Goal: Task Accomplishment & Management: Manage account settings

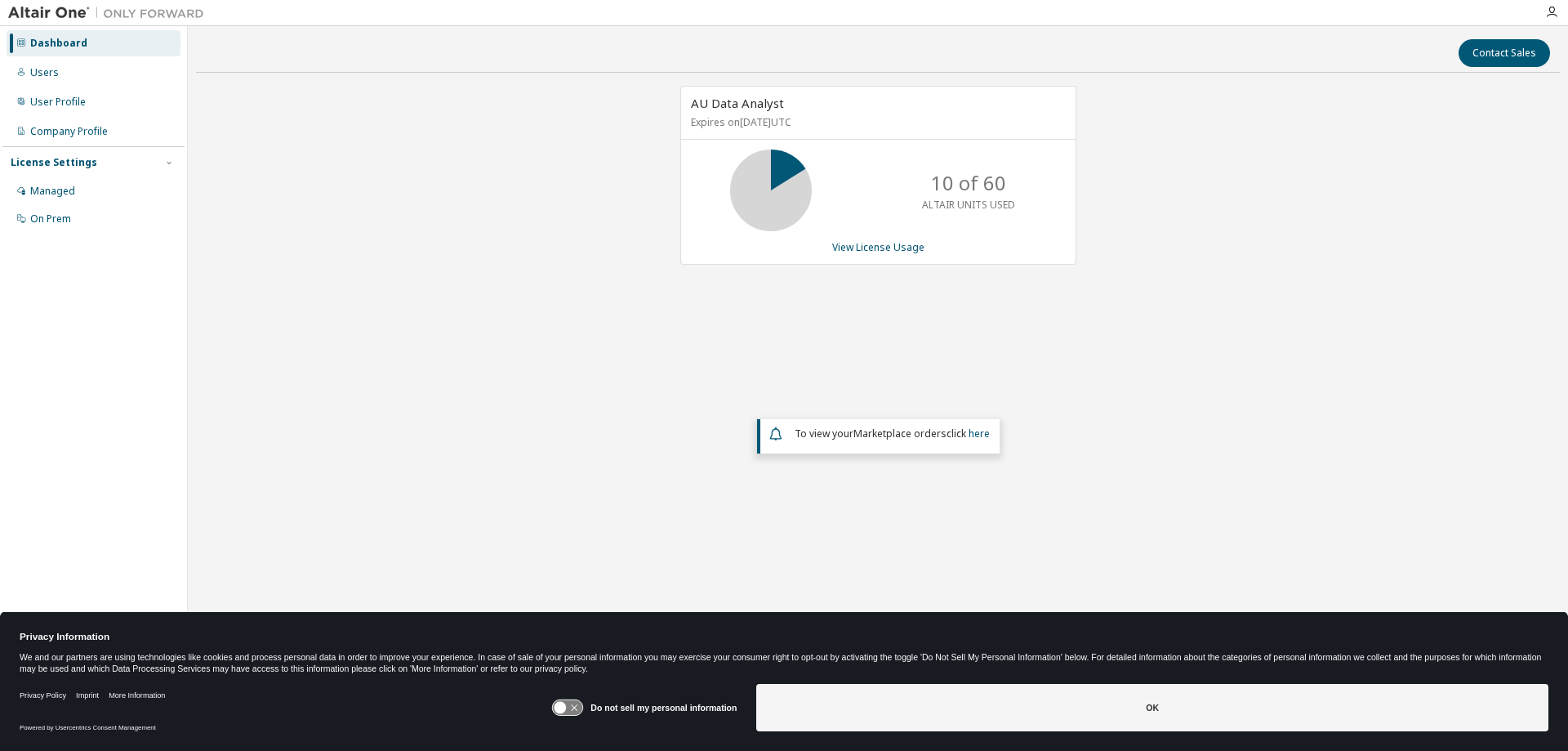
click at [553, 267] on div "AU Data Analyst Expires on [DATE] UTC 10 of 60 ALTAIR UNITS USED View License U…" at bounding box center [878, 329] width 1363 height 488
click at [877, 244] on link "View License Usage" at bounding box center [878, 247] width 93 height 14
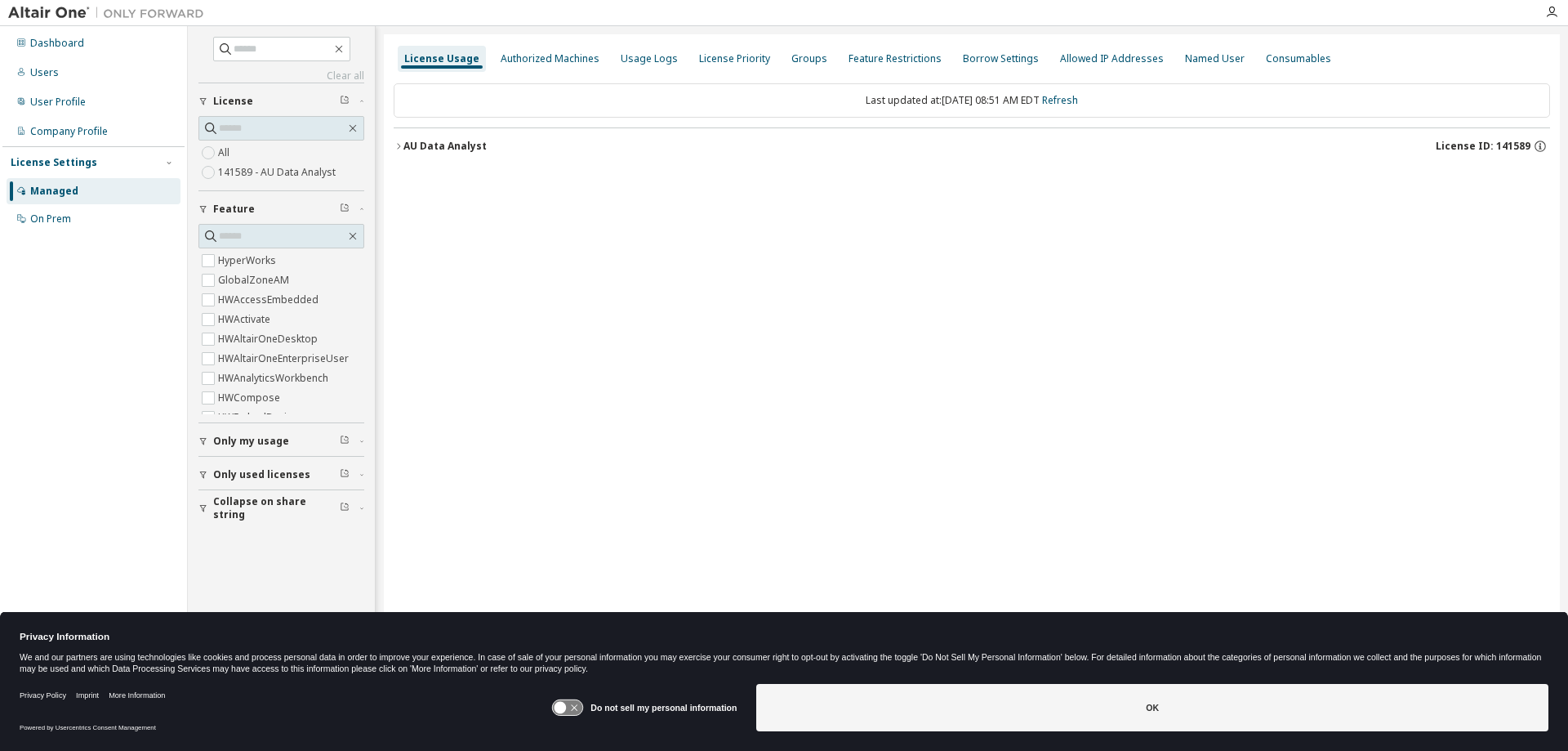
click at [398, 143] on icon "button" at bounding box center [398, 146] width 10 height 10
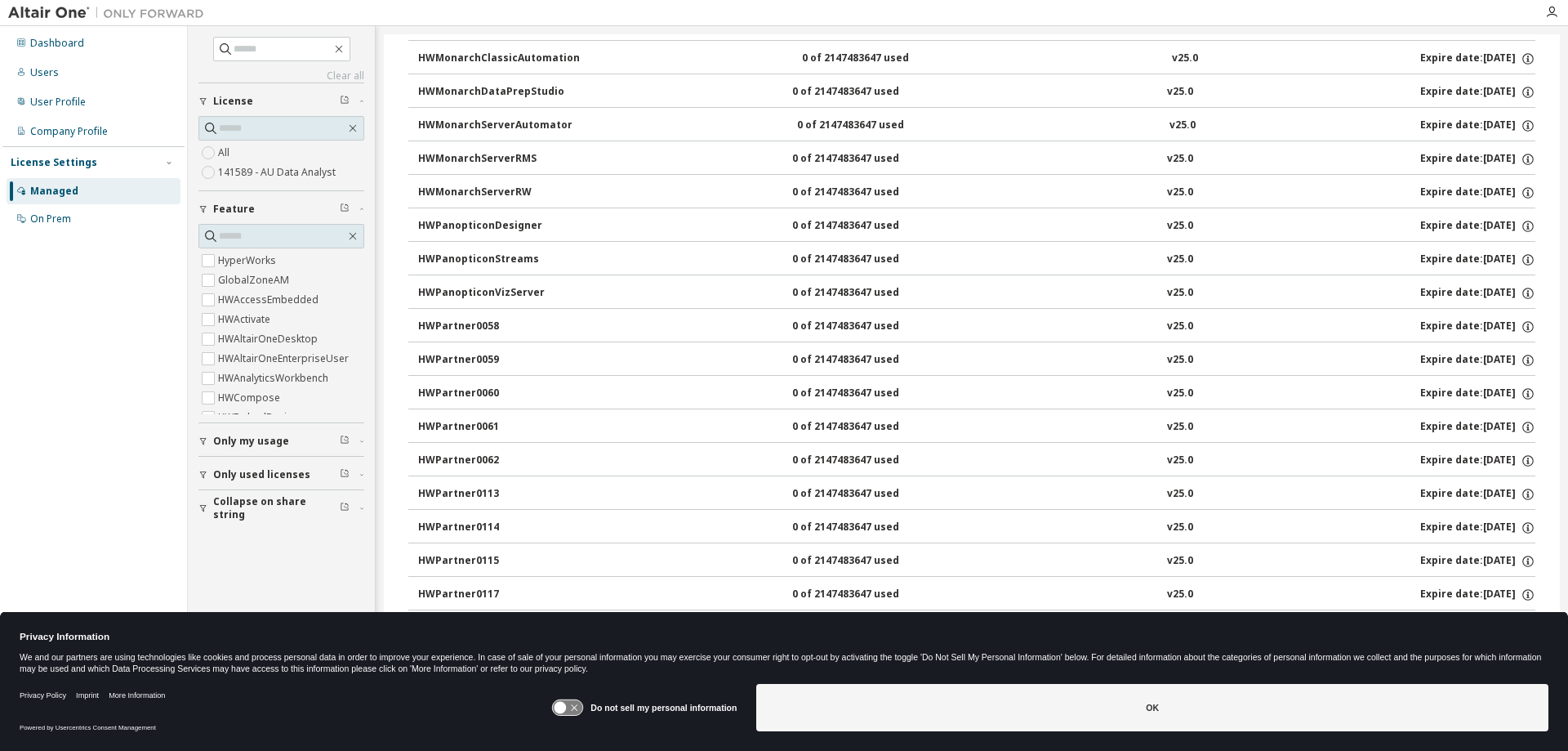
scroll to position [895, 0]
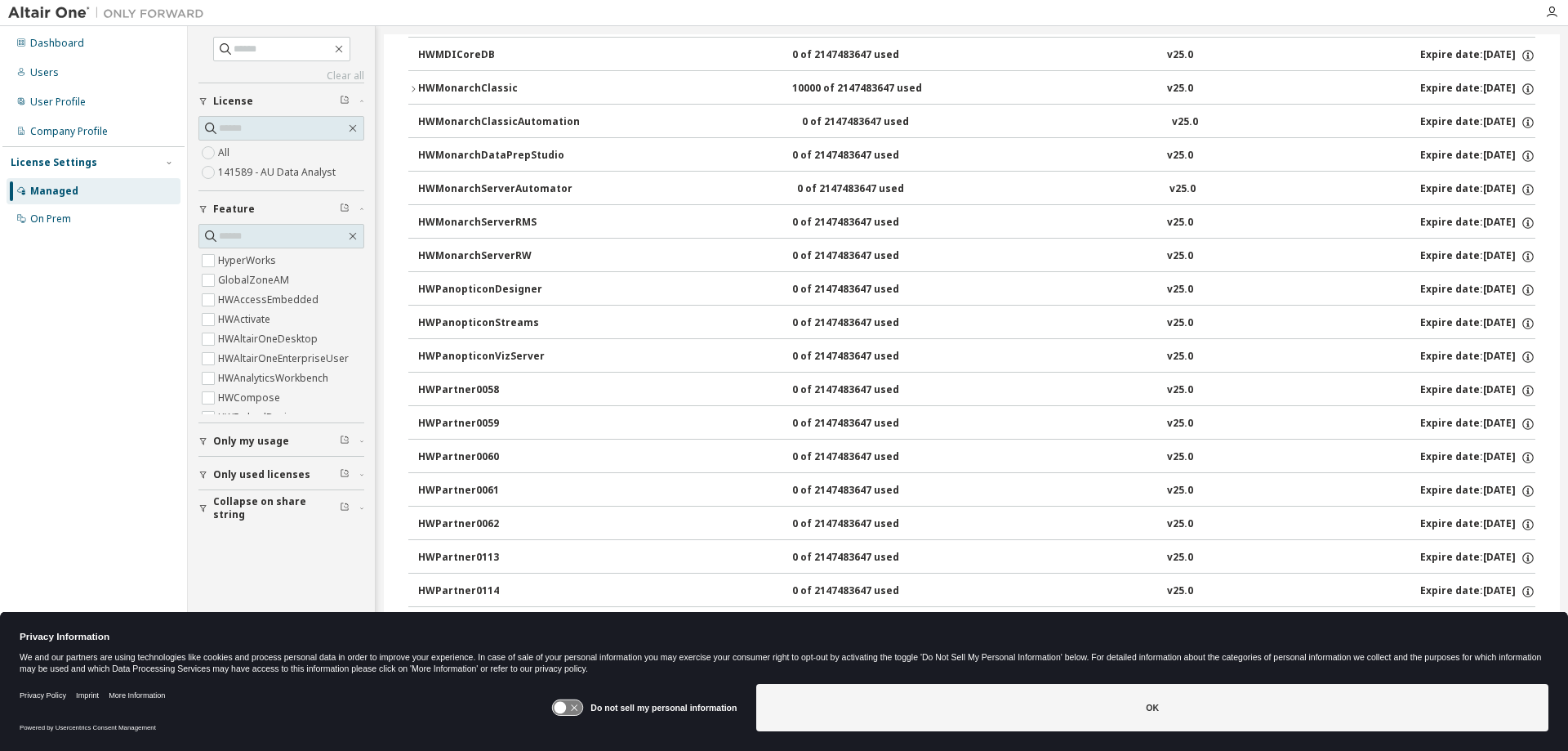
click at [478, 83] on div "HWMonarchClassic" at bounding box center [492, 89] width 147 height 15
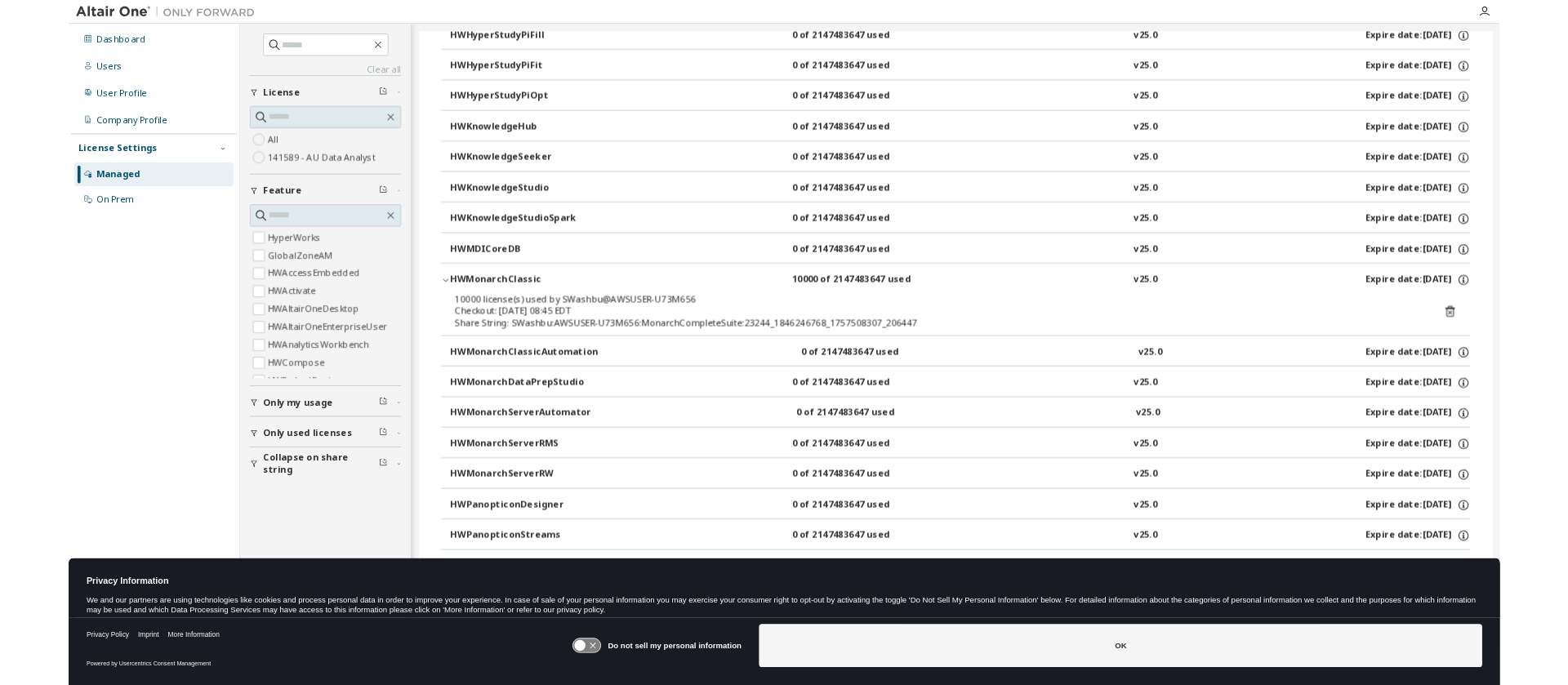
scroll to position [0, 0]
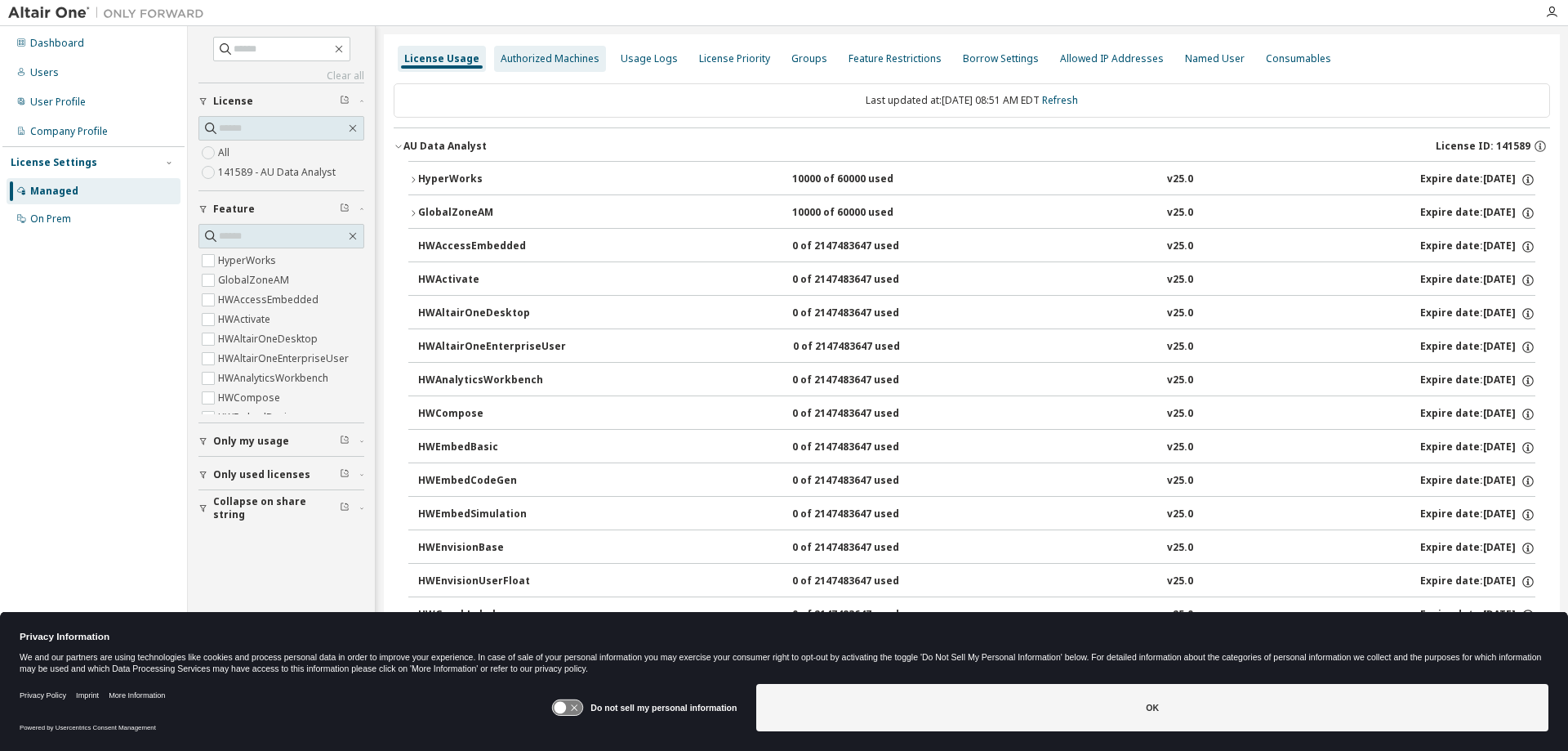
click at [574, 58] on div "Authorized Machines" at bounding box center [550, 59] width 99 height 13
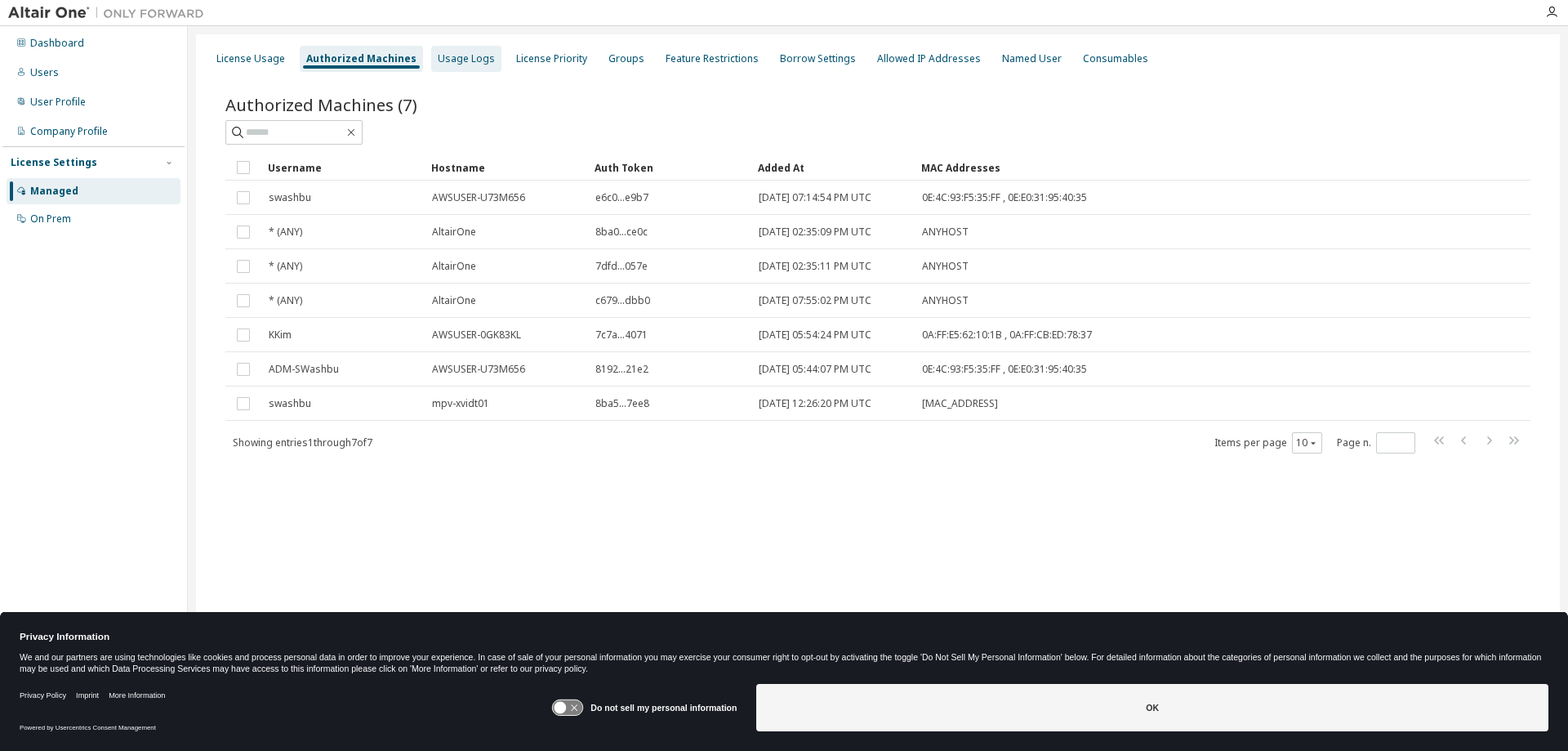
click at [457, 58] on div "Usage Logs" at bounding box center [466, 59] width 57 height 13
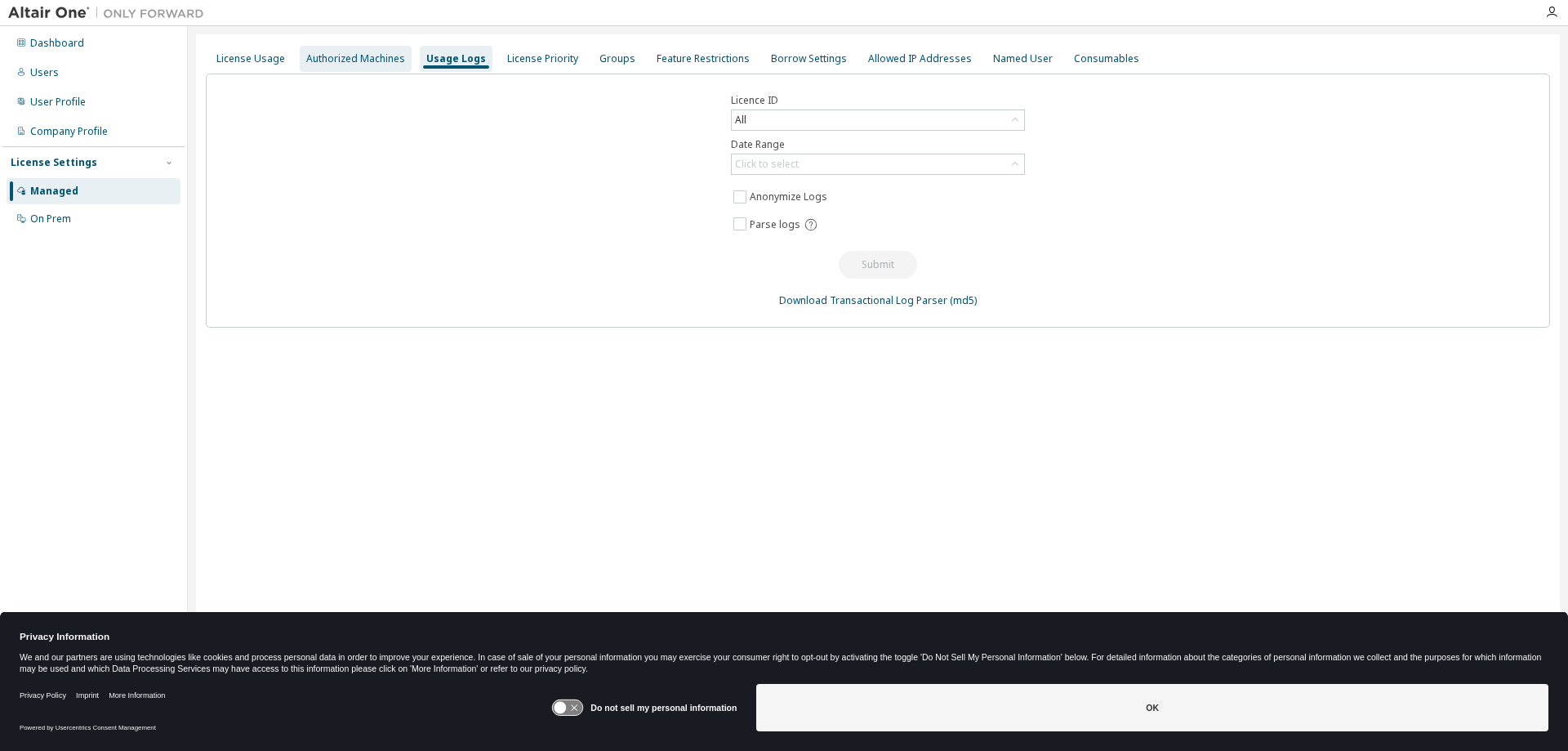
click at [353, 59] on div "Authorized Machines" at bounding box center [356, 59] width 99 height 13
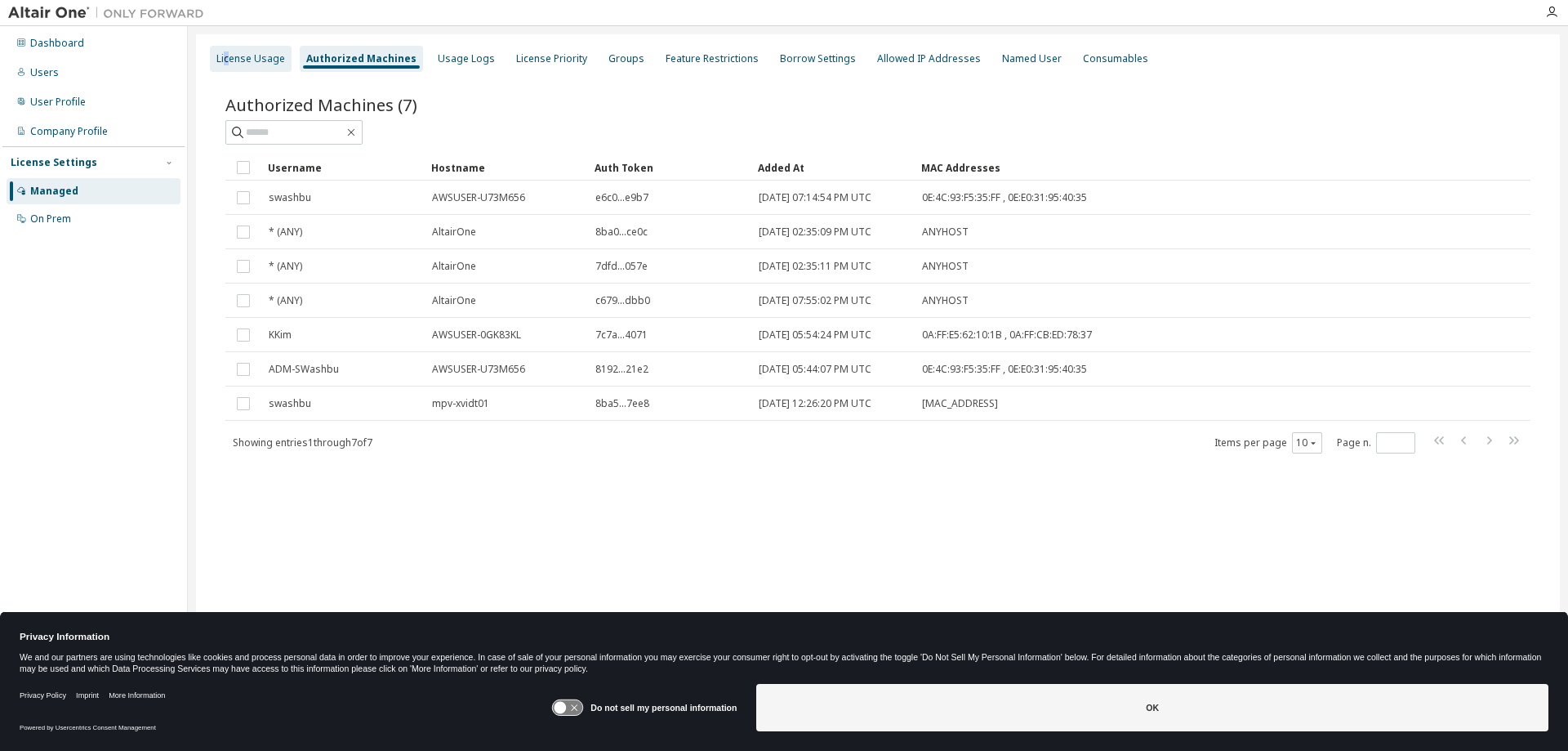
click at [227, 59] on div "License Usage" at bounding box center [250, 59] width 69 height 13
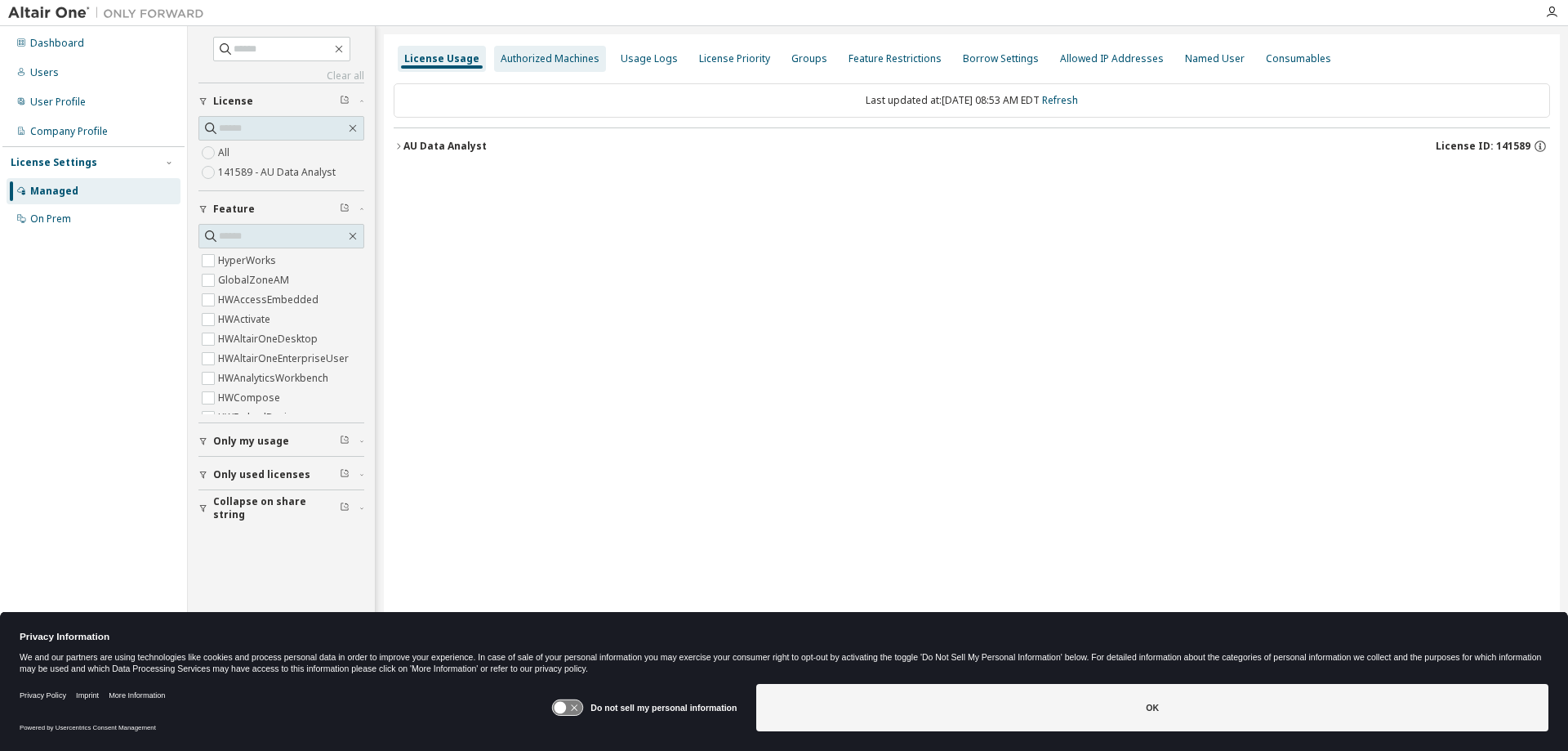
click at [549, 59] on div "Authorized Machines" at bounding box center [550, 59] width 99 height 13
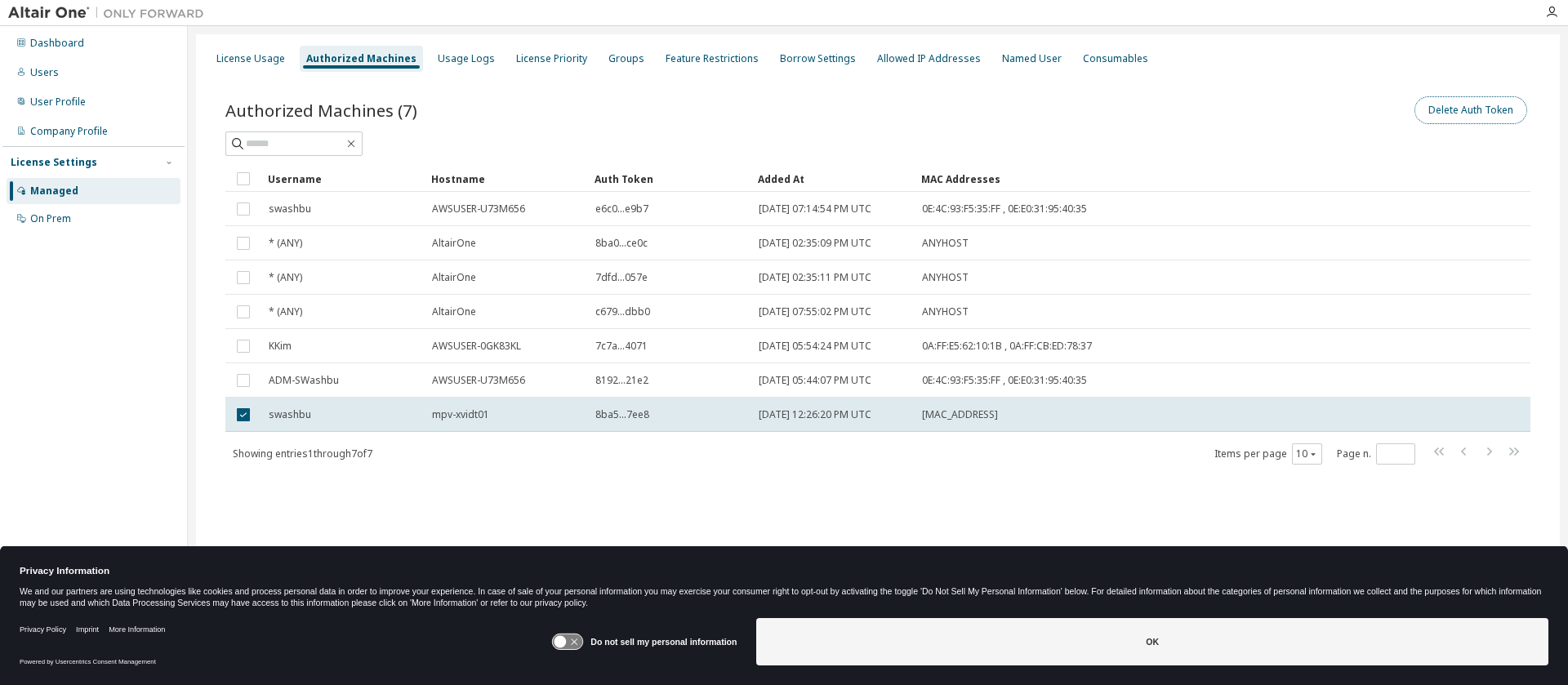
click at [1476, 110] on button "Delete Auth Token" at bounding box center [1470, 110] width 113 height 28
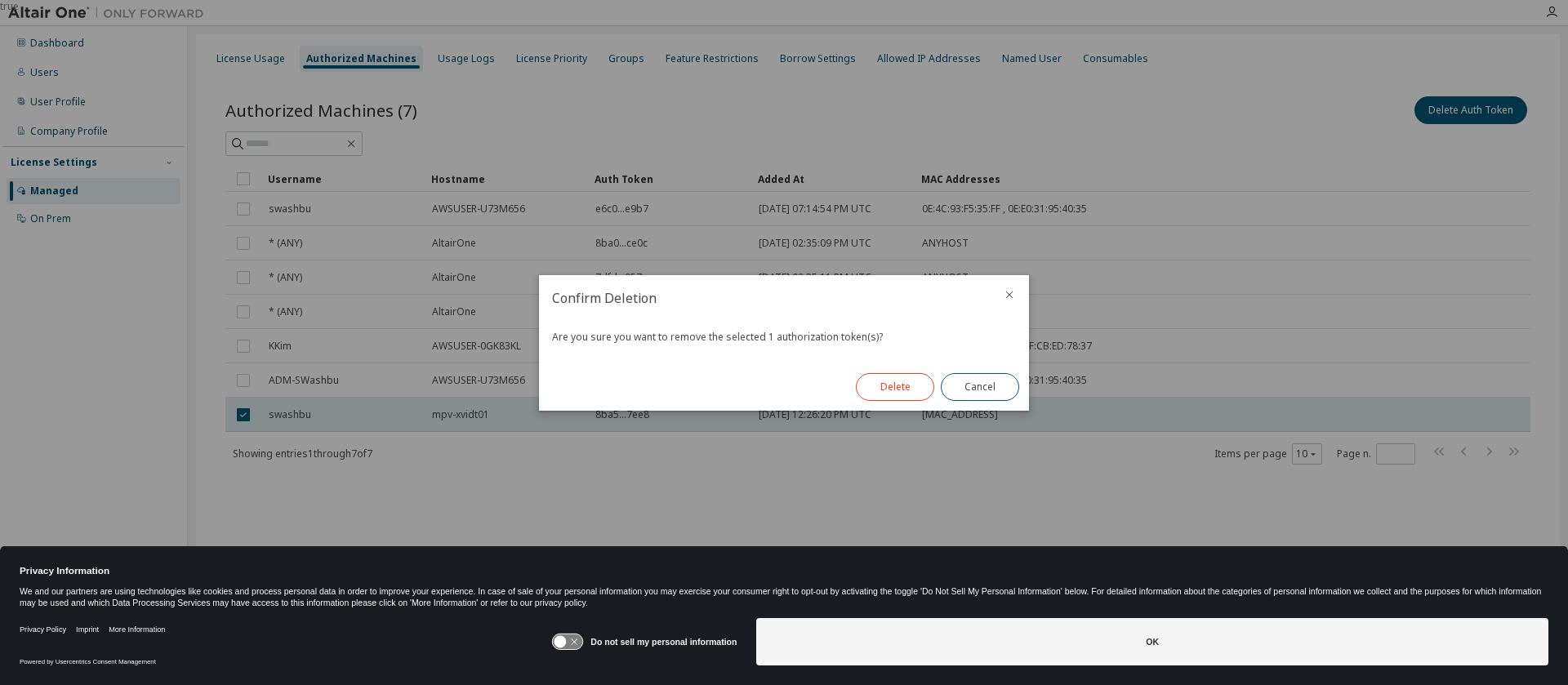
click at [885, 387] on button "Delete" at bounding box center [895, 387] width 78 height 28
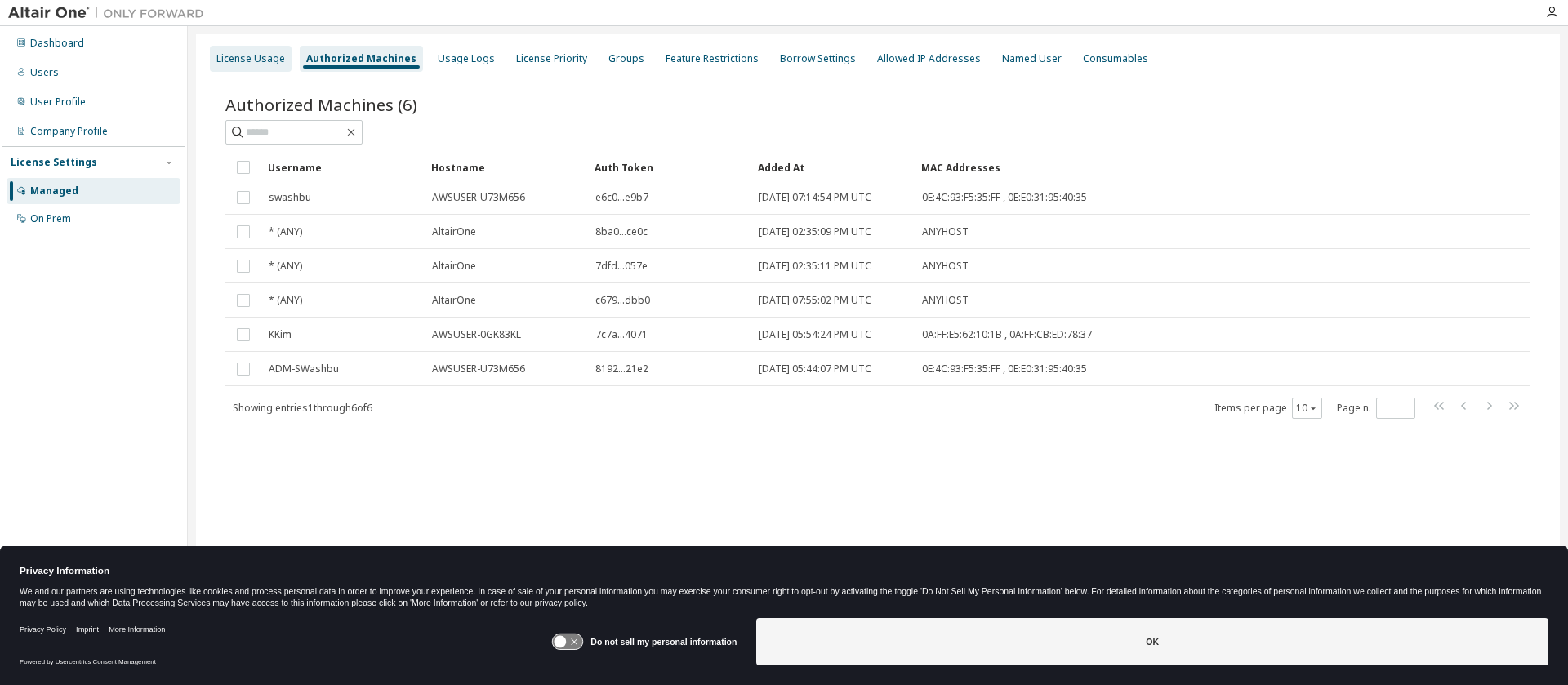
click at [249, 53] on div "License Usage" at bounding box center [250, 59] width 69 height 13
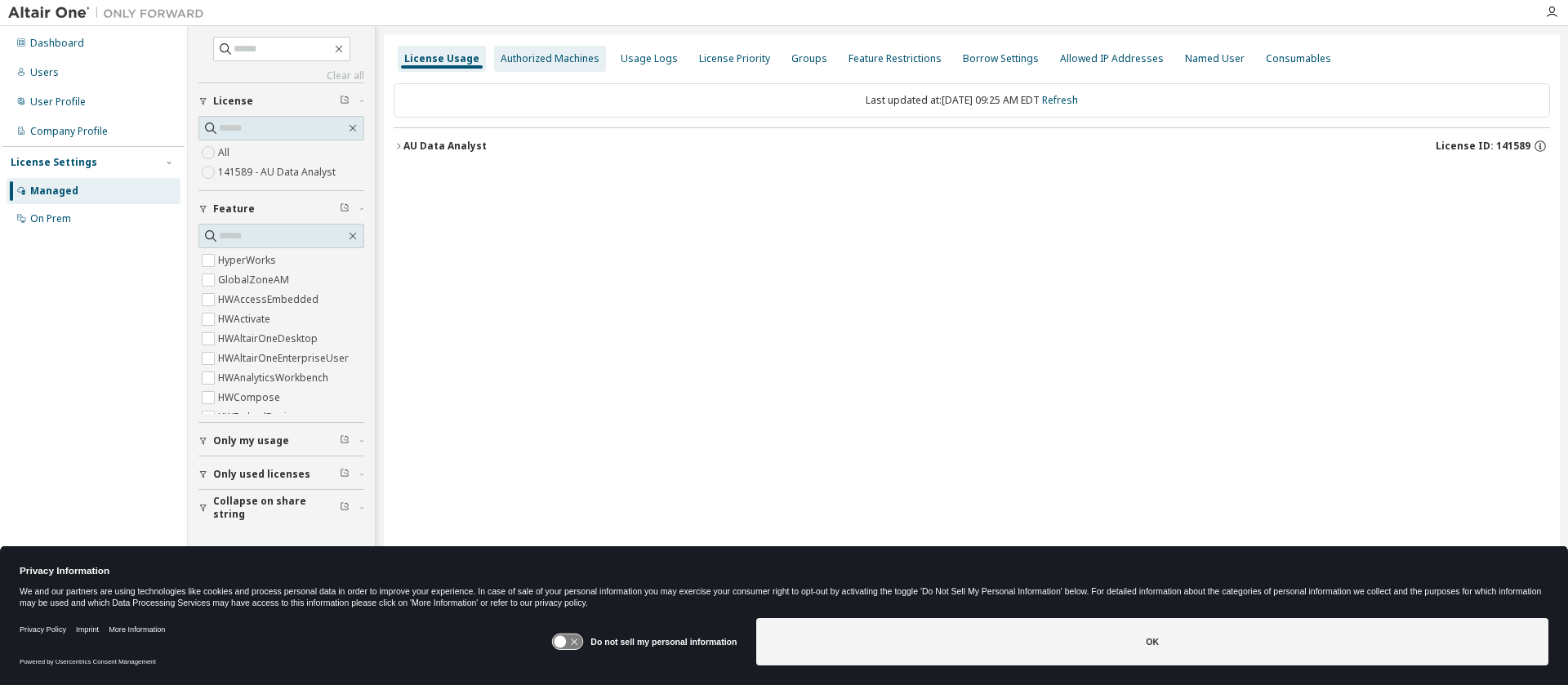
click at [541, 56] on div "Authorized Machines" at bounding box center [550, 59] width 99 height 13
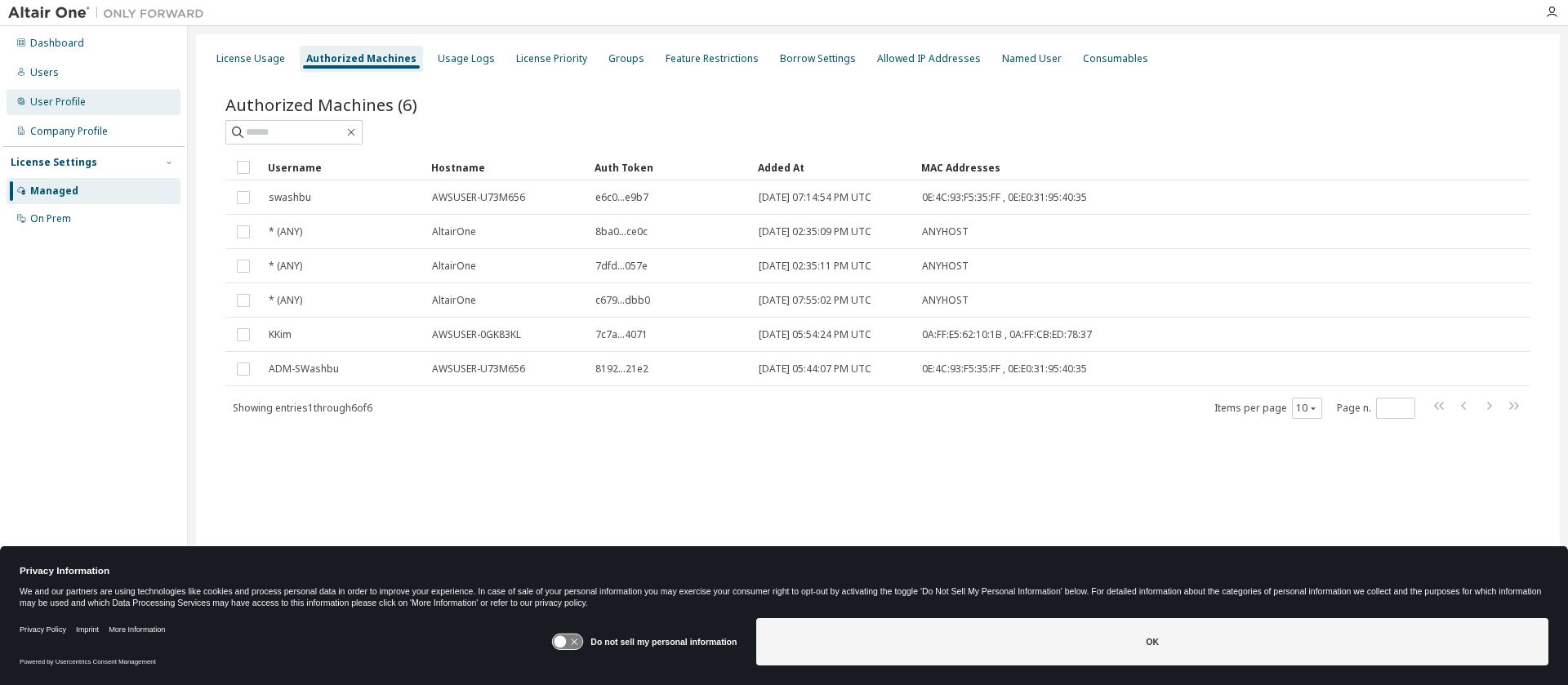
click at [36, 95] on div "User Profile" at bounding box center [58, 102] width 56 height 13
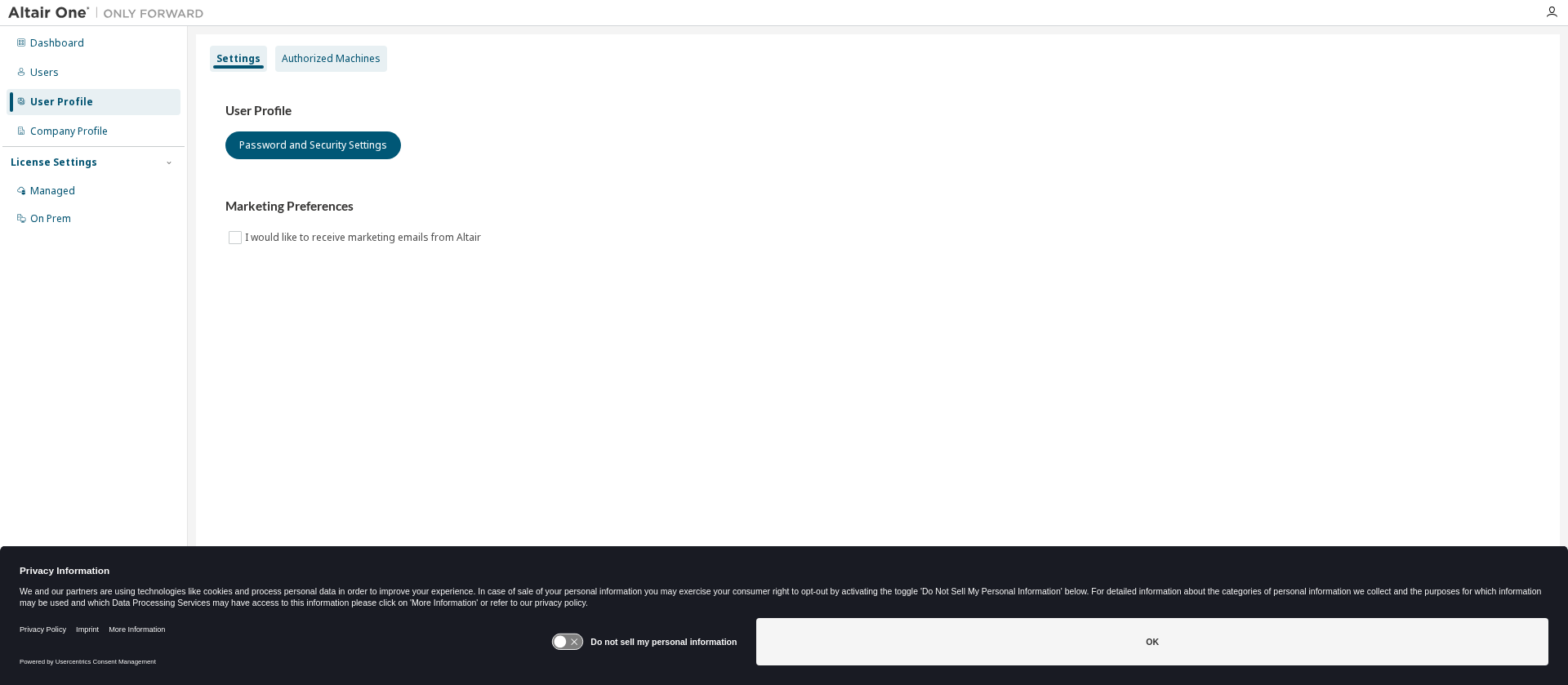
click at [342, 60] on div "Authorized Machines" at bounding box center [331, 59] width 99 height 13
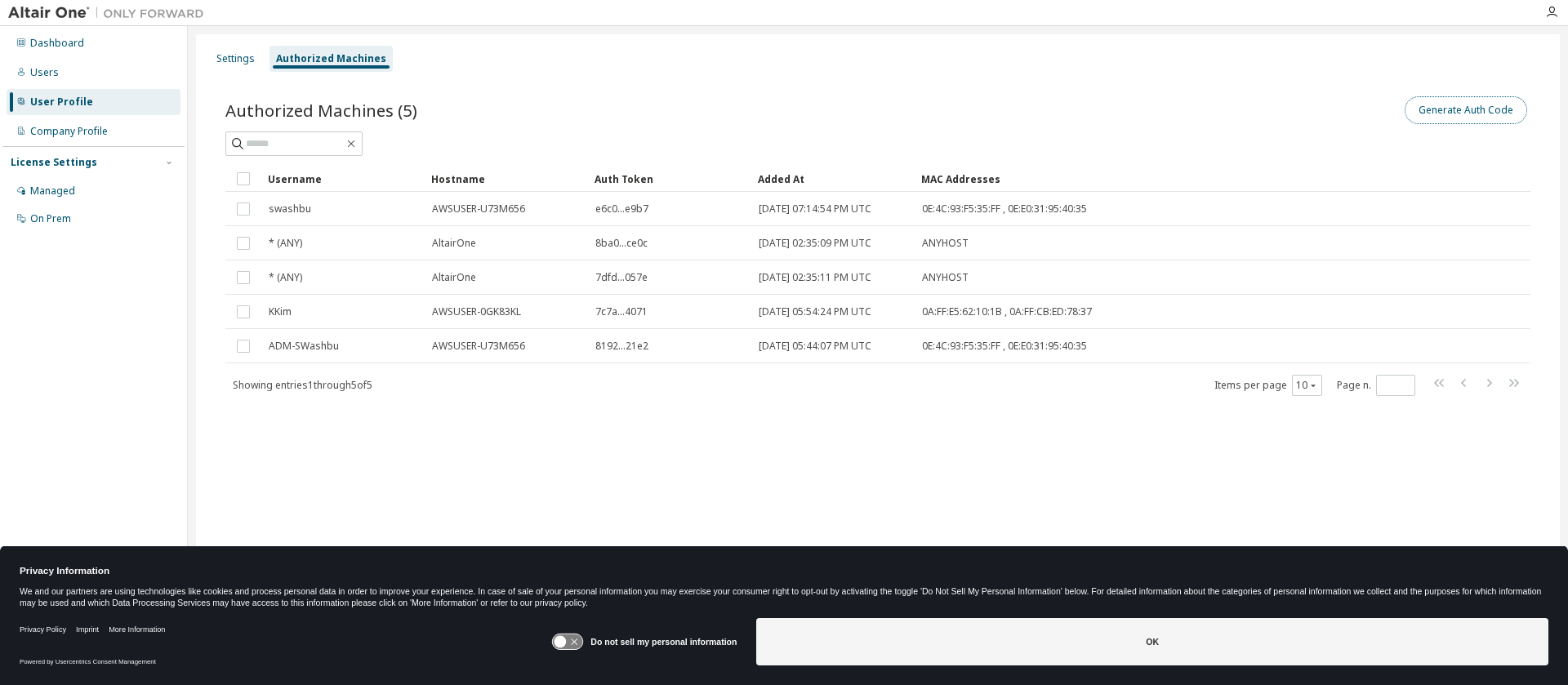
click at [1443, 108] on button "Generate Auth Code" at bounding box center [1465, 110] width 122 height 28
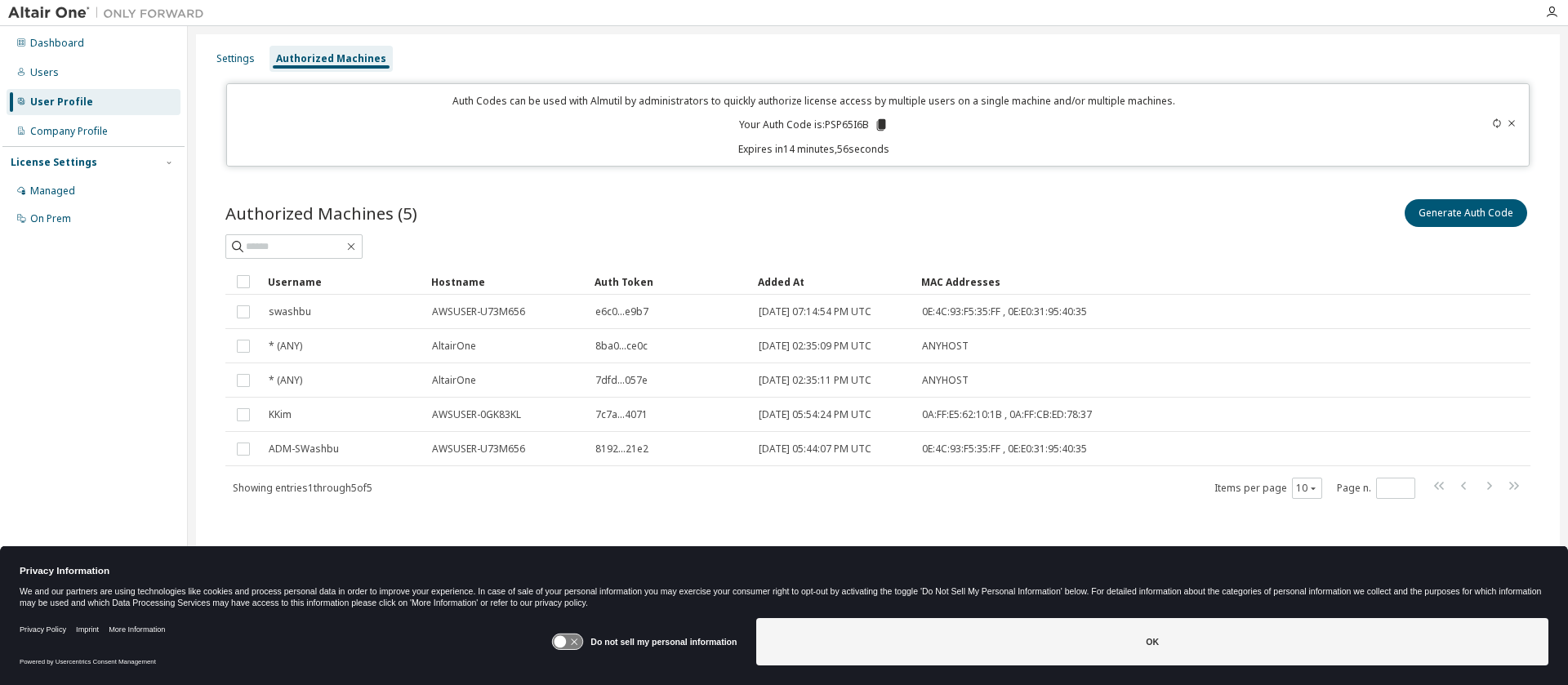
click at [840, 122] on p "Your Auth Code is: PSP65I6B" at bounding box center [813, 125] width 150 height 15
click at [884, 123] on icon at bounding box center [882, 125] width 9 height 11
